Goal: Task Accomplishment & Management: Manage account settings

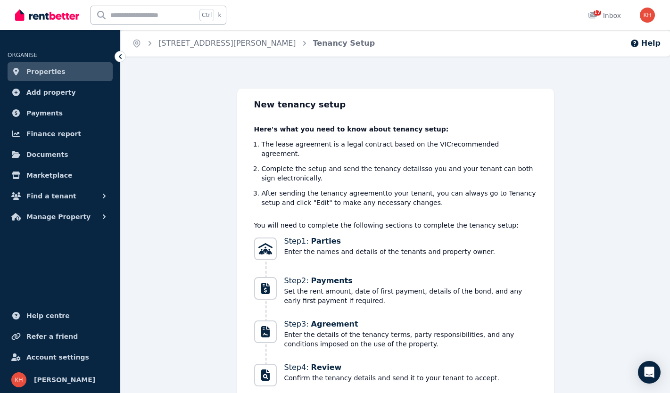
click at [89, 68] on link "Properties" at bounding box center [60, 71] width 105 height 19
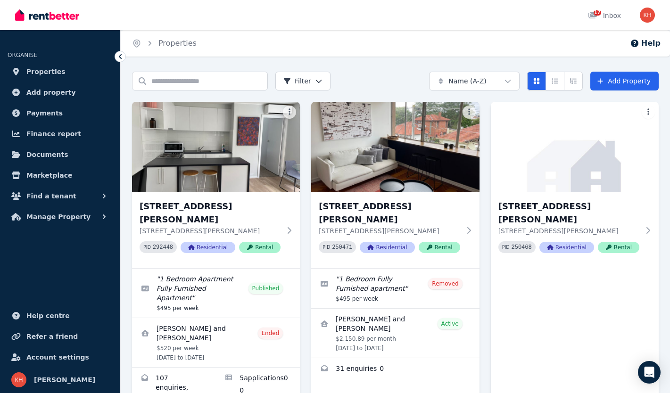
click at [205, 226] on p "6/130 Williams Road, Prahran VIC 3181" at bounding box center [210, 230] width 141 height 9
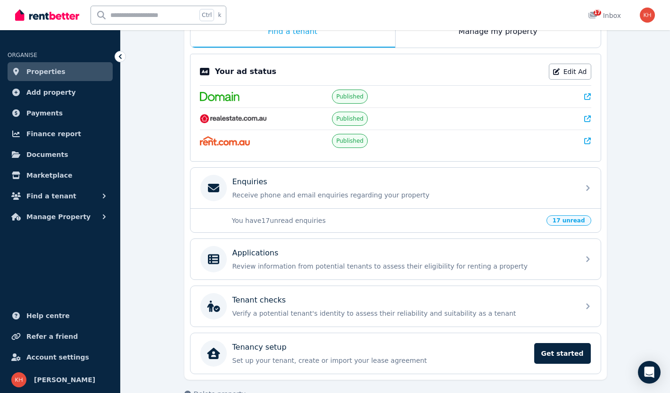
scroll to position [172, 0]
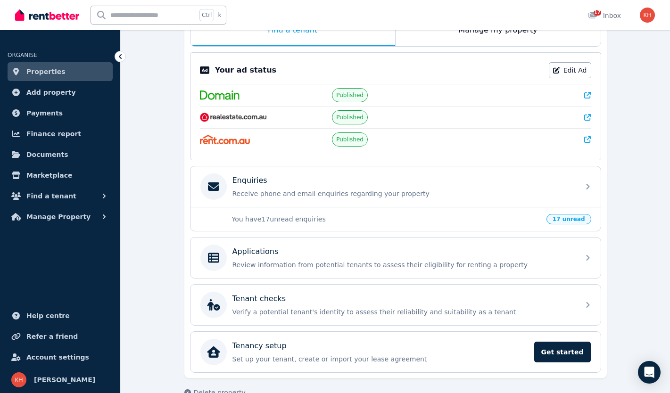
click at [557, 252] on div "Applications" at bounding box center [402, 251] width 341 height 11
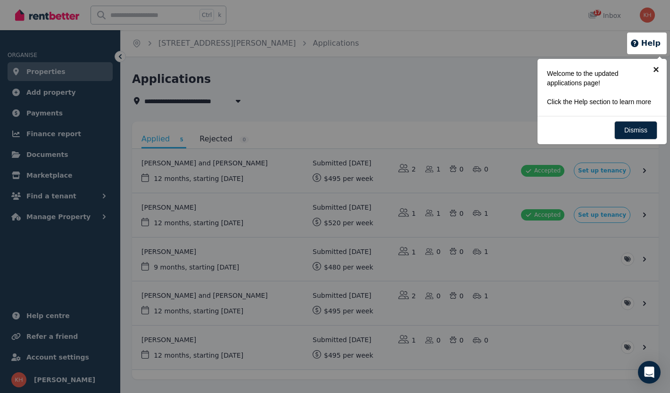
click at [657, 71] on link "×" at bounding box center [656, 69] width 21 height 21
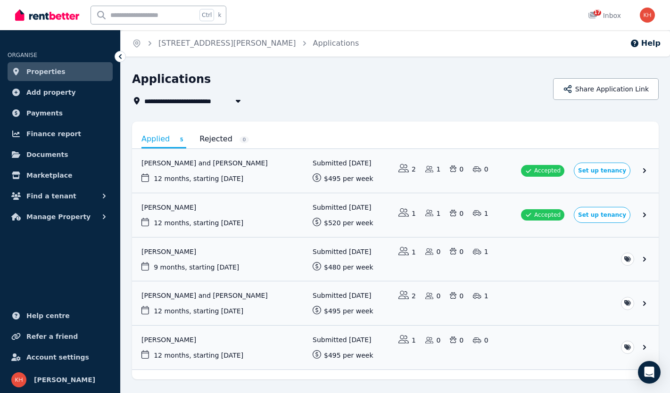
click at [265, 259] on link "View application: Sebastian Esposito" at bounding box center [395, 260] width 527 height 44
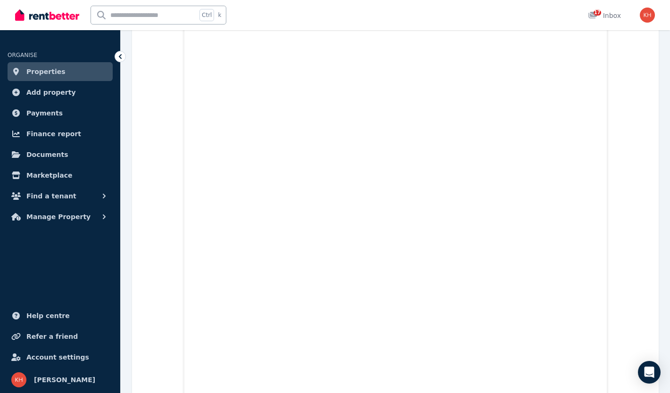
scroll to position [1159, 0]
click at [59, 77] on link "Properties" at bounding box center [60, 71] width 105 height 19
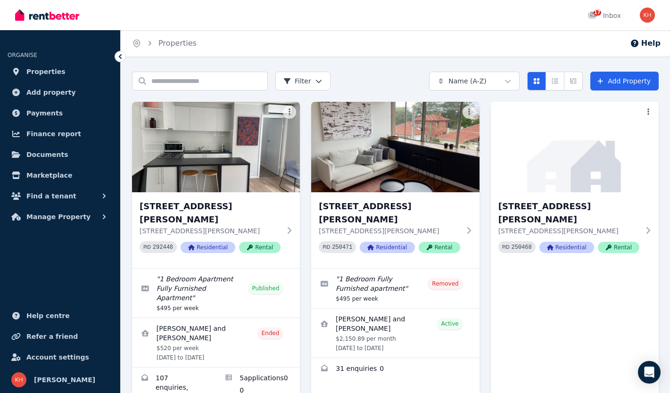
click at [290, 227] on icon at bounding box center [288, 231] width 9 height 8
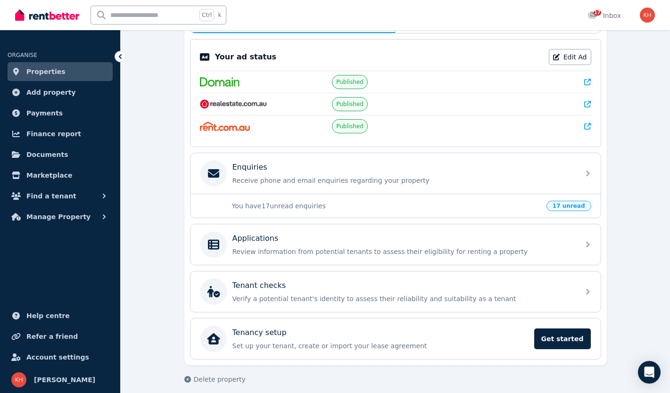
scroll to position [191, 0]
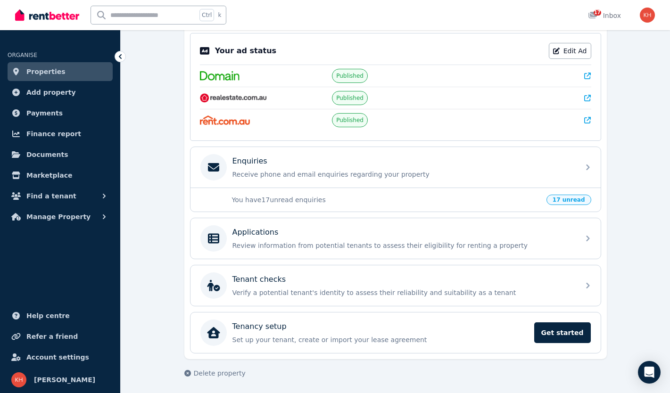
click at [593, 161] on div "Enquiries Receive phone and email enquiries regarding your property" at bounding box center [396, 167] width 410 height 41
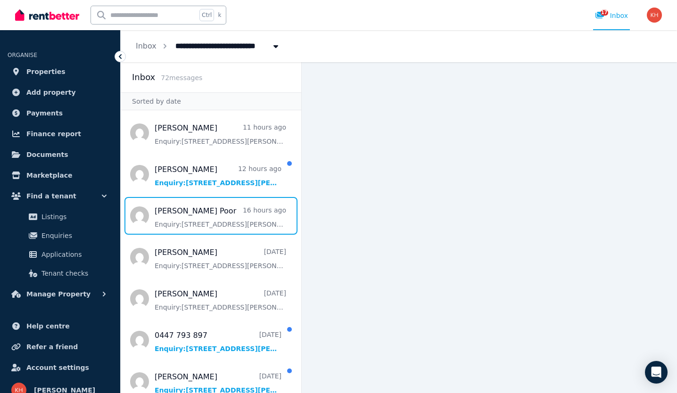
click at [193, 221] on span "Message list" at bounding box center [211, 216] width 181 height 38
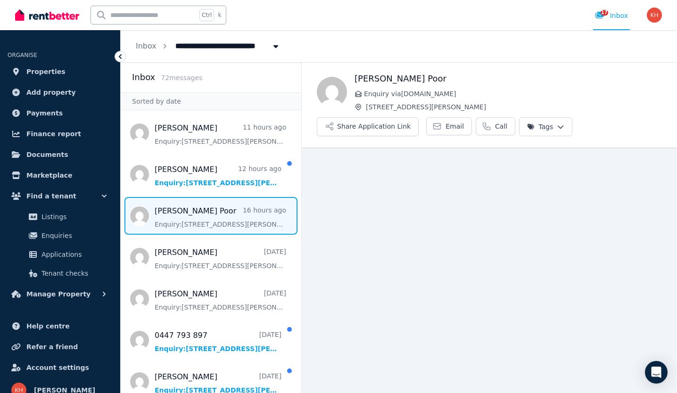
click at [366, 121] on button "Share Application Link" at bounding box center [368, 126] width 102 height 19
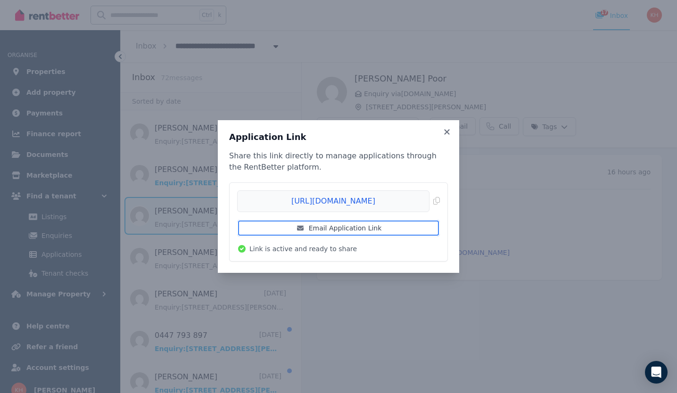
click at [333, 231] on link "Email Application Link" at bounding box center [338, 228] width 203 height 17
click at [316, 204] on span "Copied!" at bounding box center [338, 202] width 203 height 22
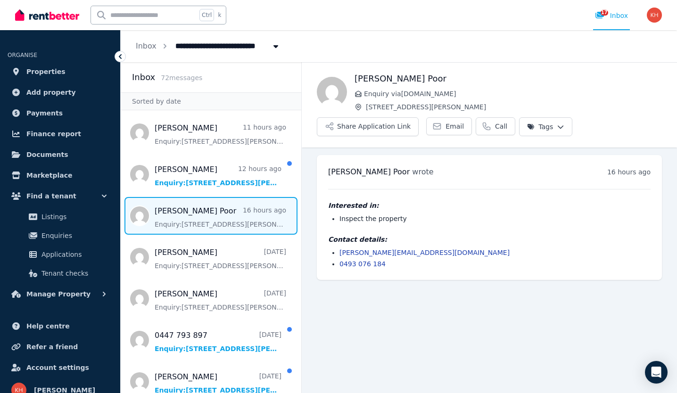
click at [446, 127] on span "Email" at bounding box center [455, 126] width 18 height 9
click at [197, 173] on span "Message list" at bounding box center [211, 175] width 181 height 38
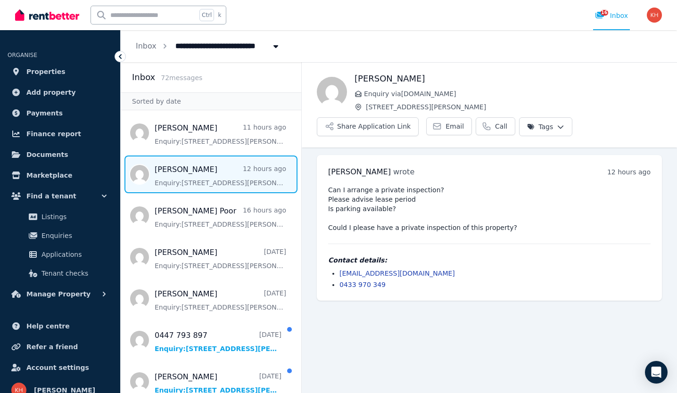
click at [197, 173] on span "Message list" at bounding box center [211, 175] width 181 height 38
click at [197, 171] on span "Message list" at bounding box center [211, 175] width 181 height 38
click at [66, 252] on span "Applications" at bounding box center [73, 254] width 64 height 11
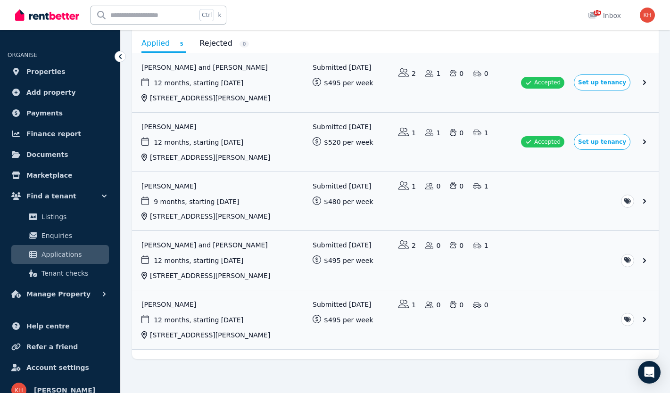
scroll to position [100, 0]
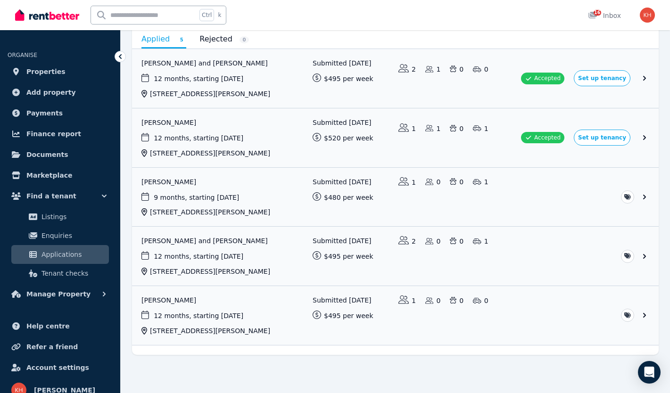
click at [173, 179] on link "View application: Sebastian Esposito" at bounding box center [395, 197] width 527 height 59
